Goal: Information Seeking & Learning: Find specific page/section

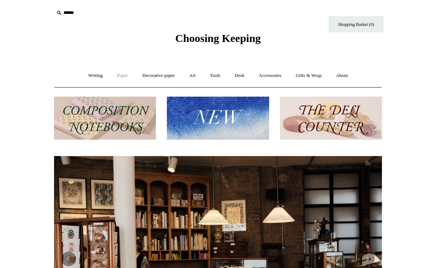
click at [115, 75] on link "Paper +" at bounding box center [123, 75] width 24 height 19
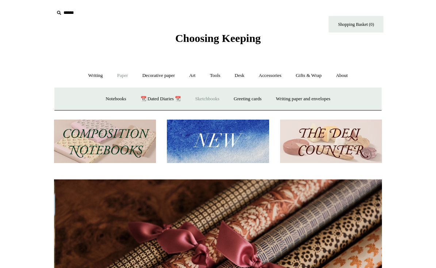
scroll to position [0, 656]
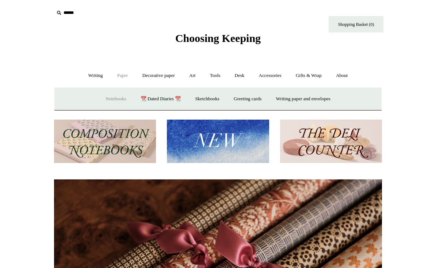
click at [118, 101] on link "Notebooks +" at bounding box center [116, 98] width 34 height 19
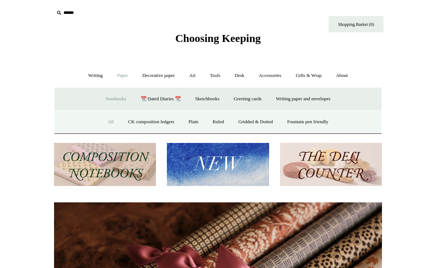
click at [105, 120] on link "All" at bounding box center [110, 121] width 19 height 19
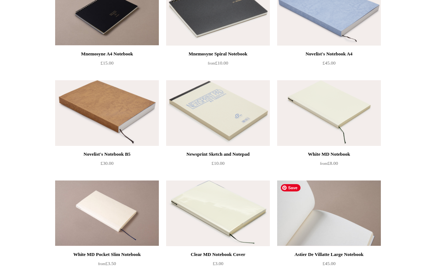
scroll to position [2520, 0]
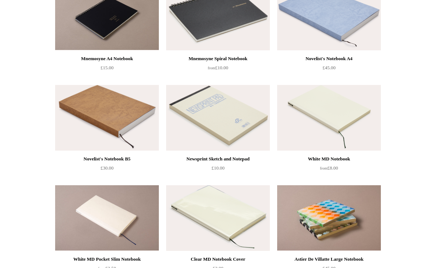
click at [236, 29] on img at bounding box center [218, 18] width 104 height 66
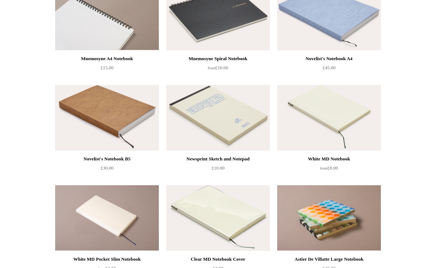
click at [124, 28] on img at bounding box center [107, 18] width 104 height 66
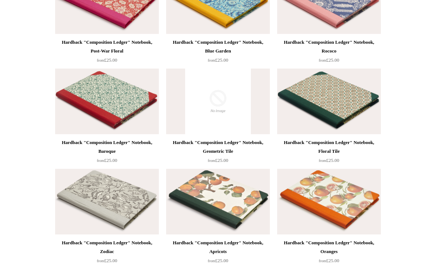
scroll to position [0, 0]
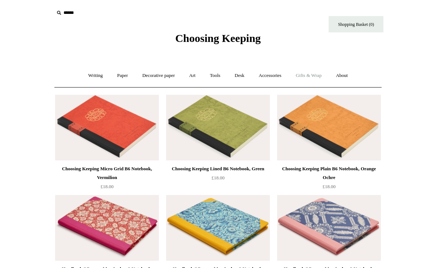
click at [311, 78] on link "Gifts & Wrap +" at bounding box center [308, 75] width 39 height 19
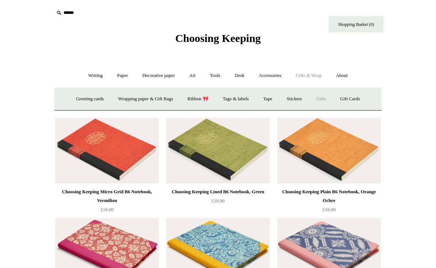
click at [325, 97] on link "Gifts +" at bounding box center [321, 98] width 23 height 19
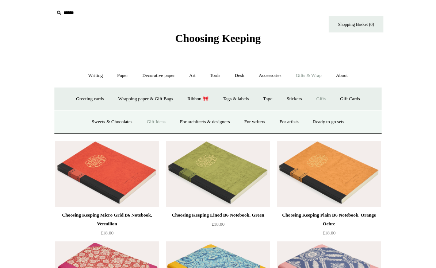
click at [151, 123] on link "Gift Ideas" at bounding box center [156, 121] width 32 height 19
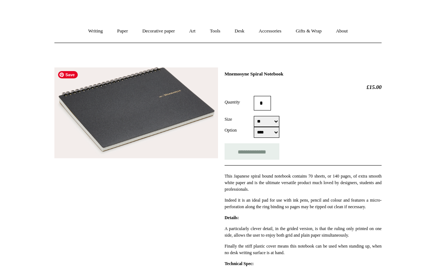
scroll to position [27, 0]
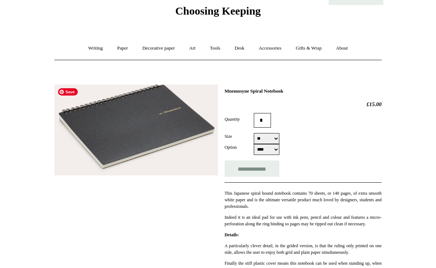
click at [186, 92] on img at bounding box center [136, 130] width 164 height 91
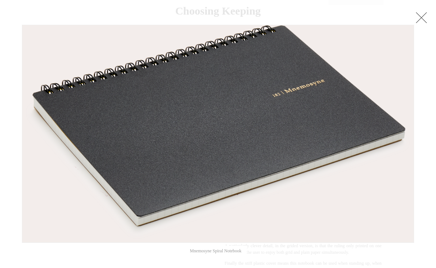
click at [425, 18] on link at bounding box center [421, 17] width 15 height 15
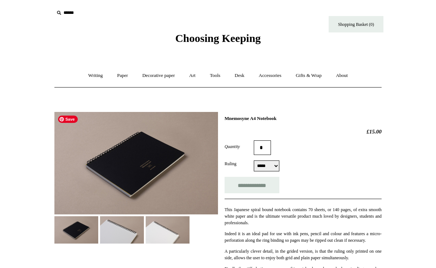
click at [125, 220] on img at bounding box center [122, 230] width 44 height 27
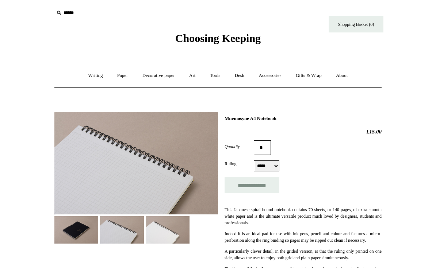
click at [157, 219] on img at bounding box center [168, 230] width 44 height 27
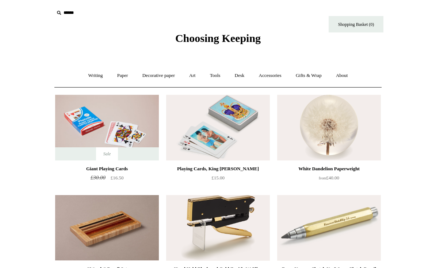
click at [61, 12] on icon at bounding box center [59, 13] width 8 height 8
click at [69, 14] on input "text" at bounding box center [99, 13] width 90 height 14
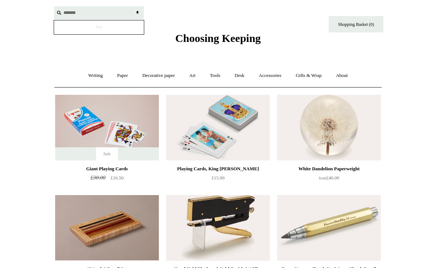
type input "*******"
click at [134, 6] on input "*" at bounding box center [137, 12] width 7 height 13
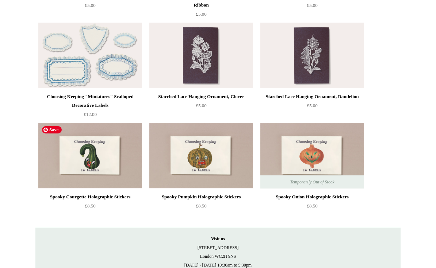
scroll to position [1937, 0]
